Goal: Find specific page/section: Find specific page/section

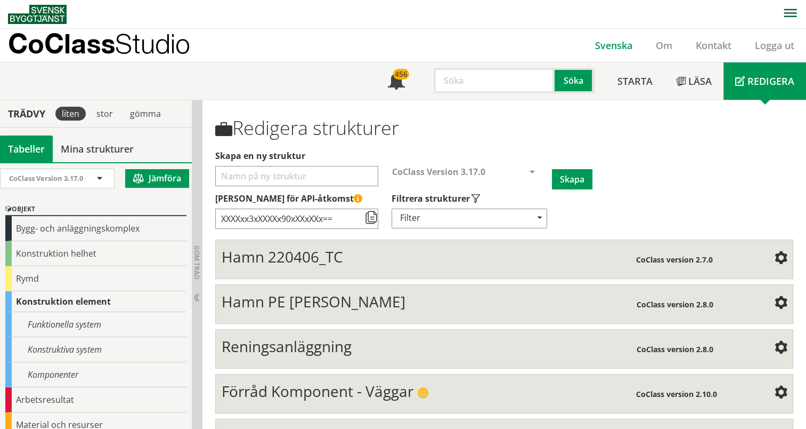
click at [610, 46] on link "Svenska" at bounding box center [614, 45] width 61 height 13
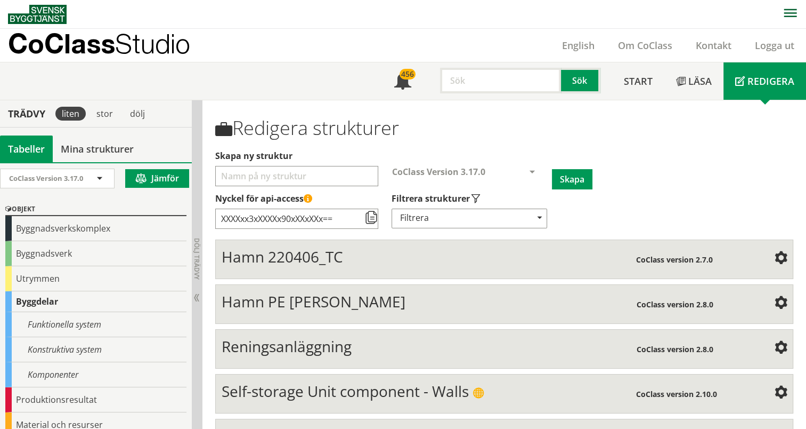
click at [515, 84] on input "text" at bounding box center [500, 81] width 121 height 26
type input "Ramp"
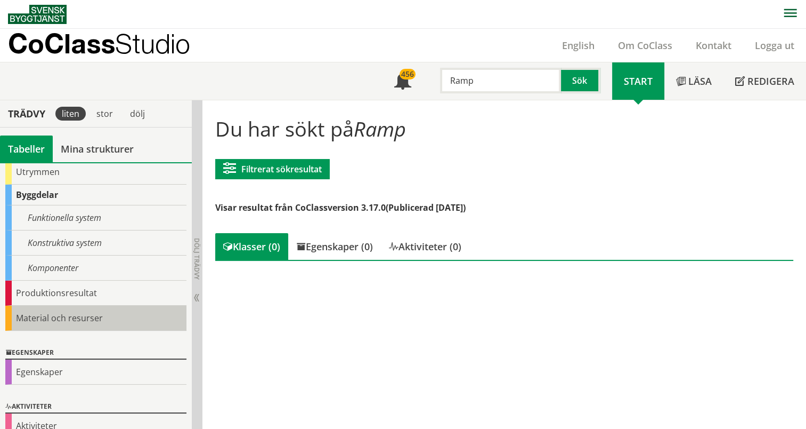
scroll to position [53, 0]
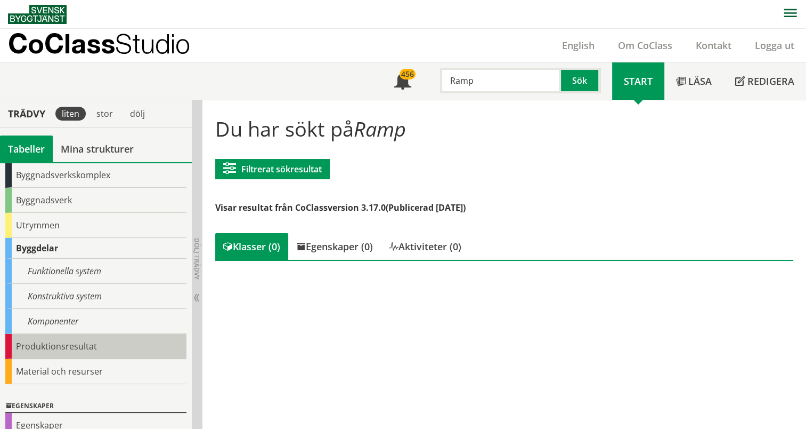
click at [44, 343] on div "Produktionsresultat" at bounding box center [95, 346] width 181 height 25
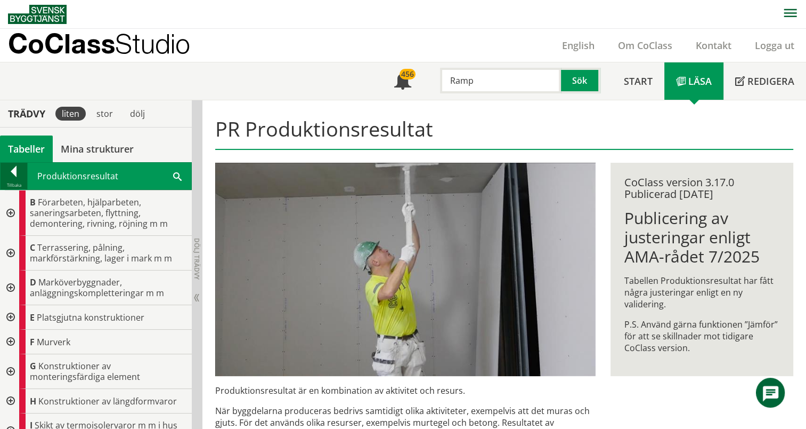
click at [12, 179] on div at bounding box center [14, 173] width 27 height 15
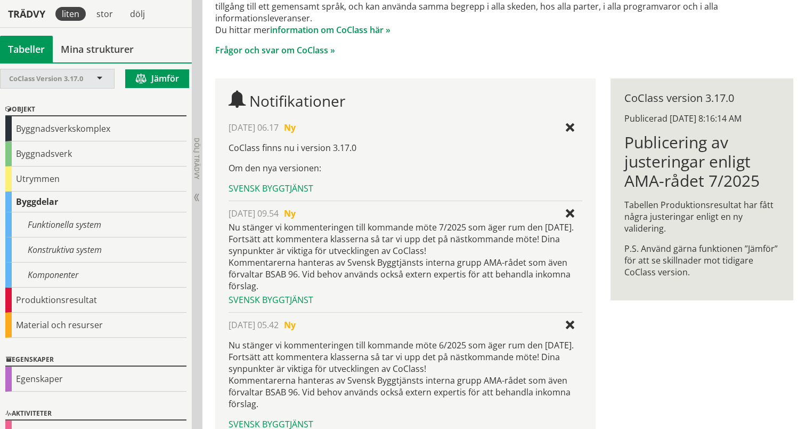
click at [60, 82] on span "CoClass Version 3.17.0" at bounding box center [46, 79] width 74 height 10
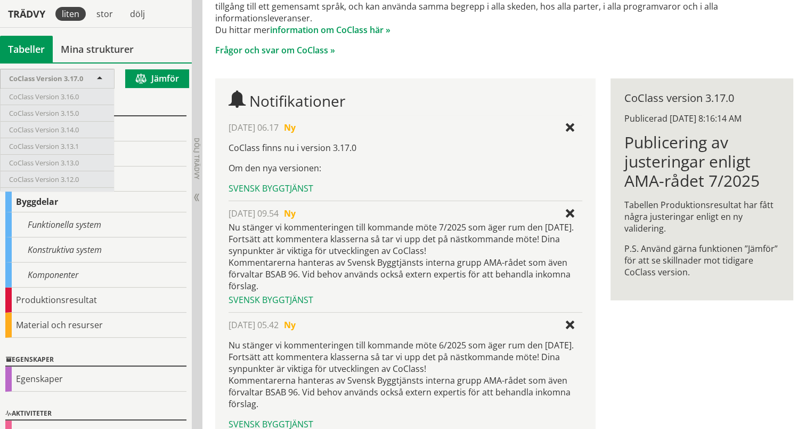
click at [64, 79] on span "CoClass Version 3.17.0" at bounding box center [46, 79] width 74 height 10
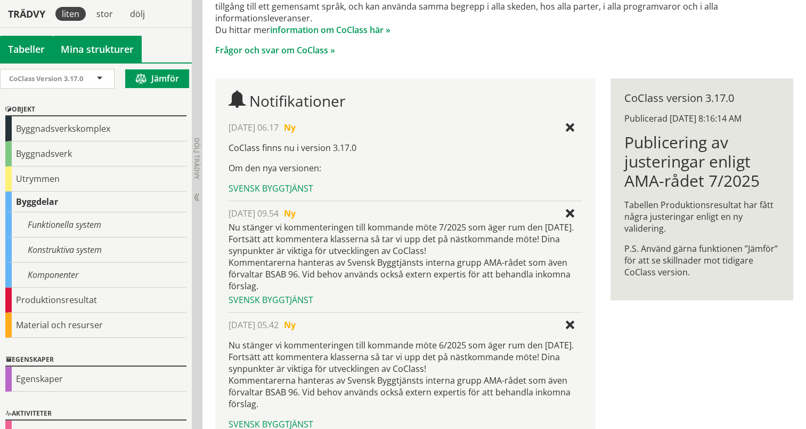
click at [109, 44] on link "Mina strukturer" at bounding box center [97, 49] width 89 height 27
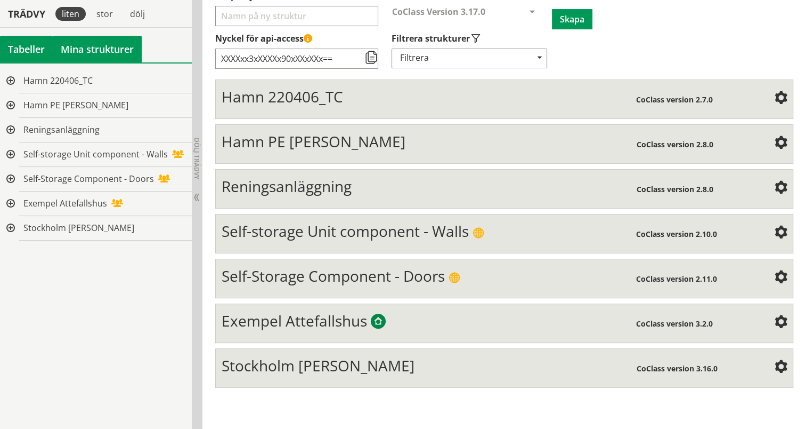
click at [8, 48] on div "Tabeller" at bounding box center [26, 49] width 53 height 27
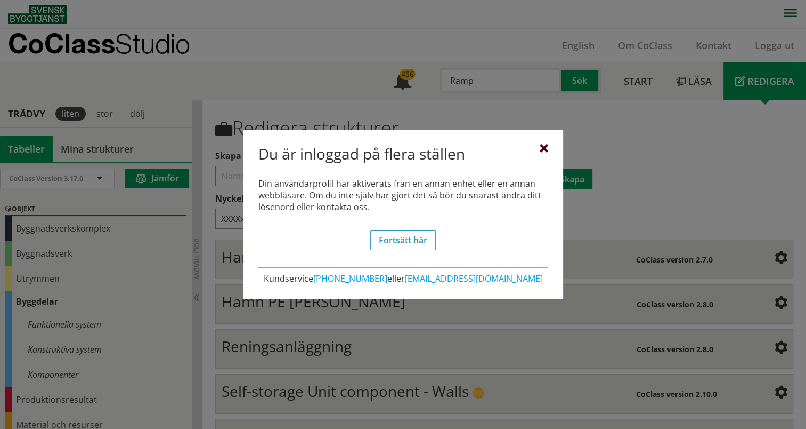
click at [548, 147] on div at bounding box center [544, 148] width 9 height 9
